Goal: Navigation & Orientation: Understand site structure

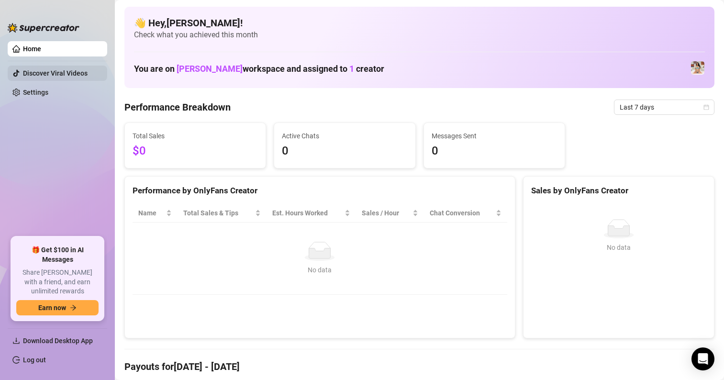
click at [65, 77] on link "Discover Viral Videos" at bounding box center [55, 73] width 65 height 8
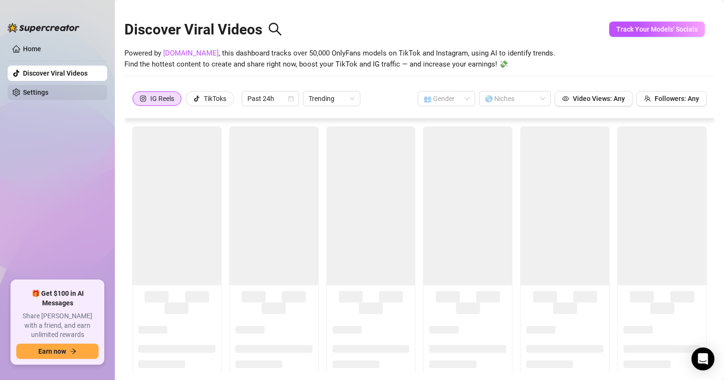
click at [48, 88] on link "Settings" at bounding box center [35, 92] width 25 height 8
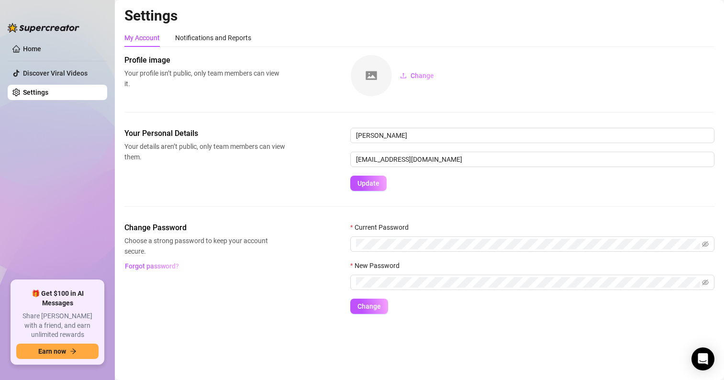
click at [55, 126] on ul "Home Discover Viral Videos Settings" at bounding box center [57, 156] width 99 height 239
click at [23, 45] on link "Home" at bounding box center [32, 49] width 18 height 8
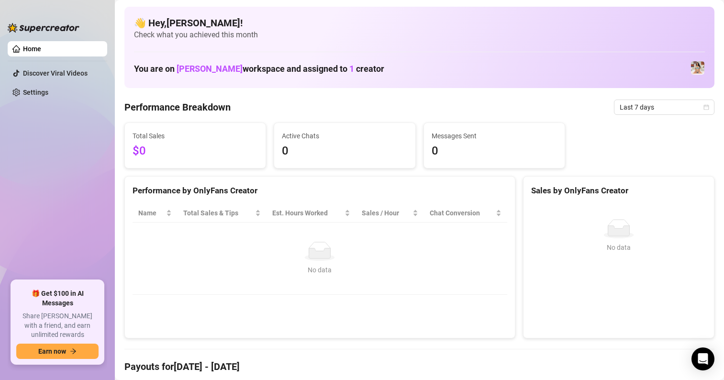
click at [669, 143] on div "Total Sales $0 Active Chats 0 Messages Sent 0" at bounding box center [419, 145] width 597 height 46
click at [68, 207] on ul "Home Discover Viral Videos Settings" at bounding box center [57, 156] width 99 height 239
click at [91, 276] on ul "Home Discover Viral Videos Settings" at bounding box center [57, 156] width 99 height 239
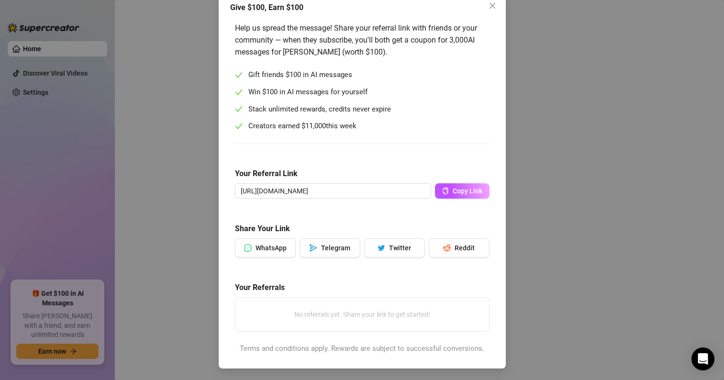
scroll to position [8, 0]
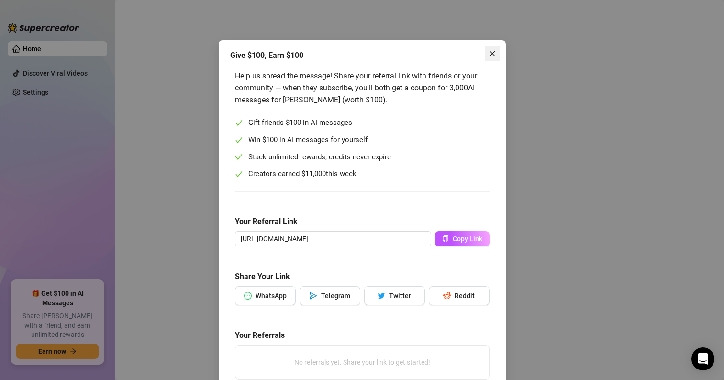
click at [490, 53] on icon "close" at bounding box center [492, 54] width 8 height 8
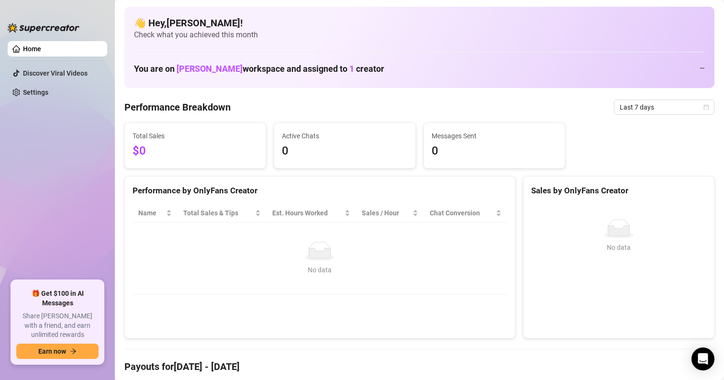
click at [512, 61] on div "You are on [PERSON_NAME] workspace and assigned to 1 creator —" at bounding box center [419, 68] width 571 height 21
click at [227, 286] on td "No data No data" at bounding box center [319, 258] width 374 height 72
